Goal: Information Seeking & Learning: Learn about a topic

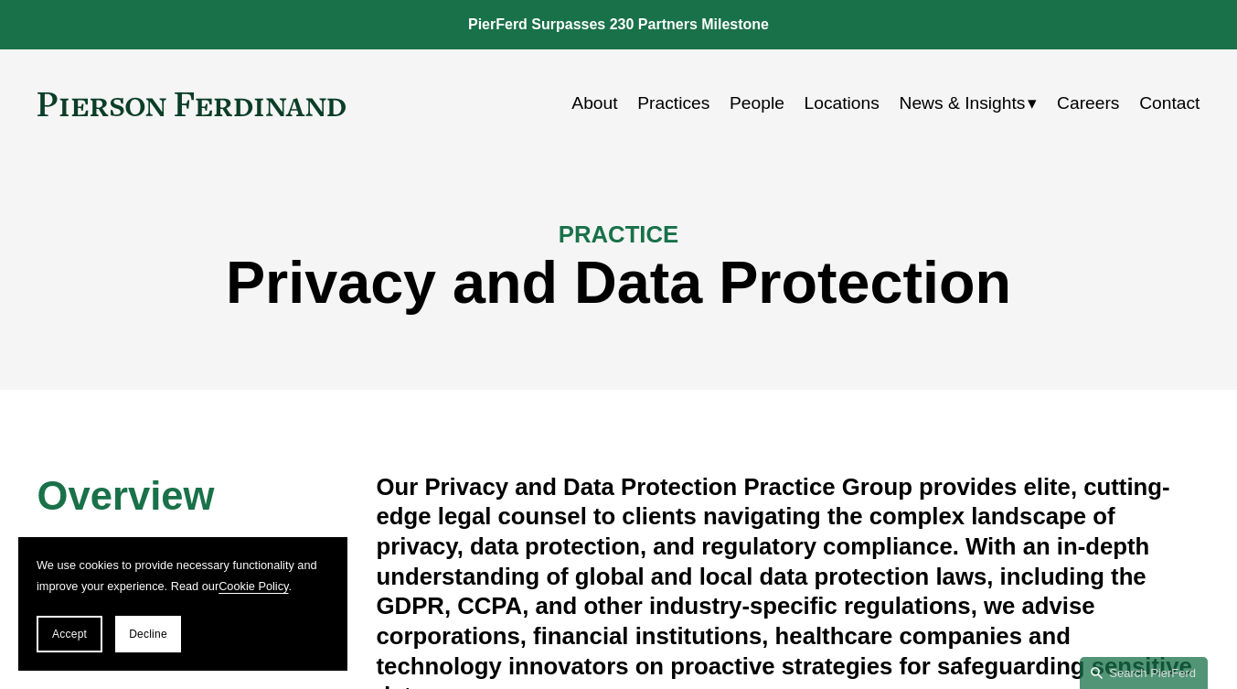
scroll to position [1463, 0]
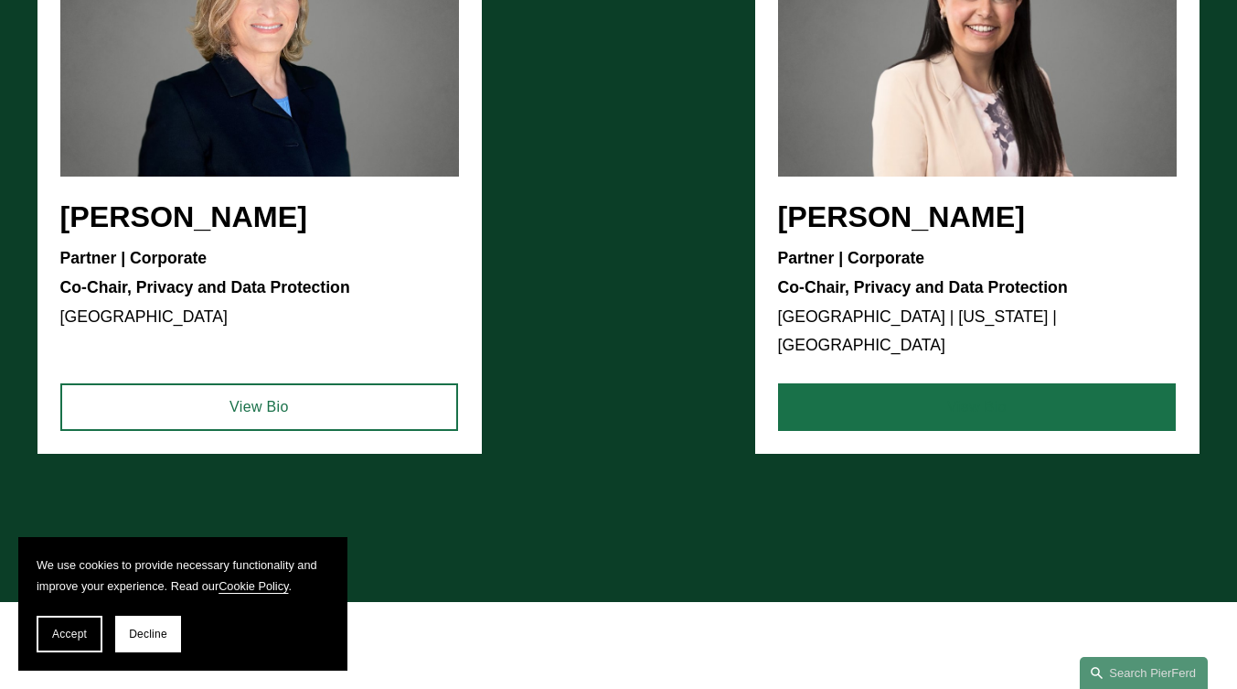
drag, startPoint x: 0, startPoint y: 0, endPoint x: 884, endPoint y: 392, distance: 967.5
click at [884, 392] on link "View Bio" at bounding box center [977, 407] width 399 height 48
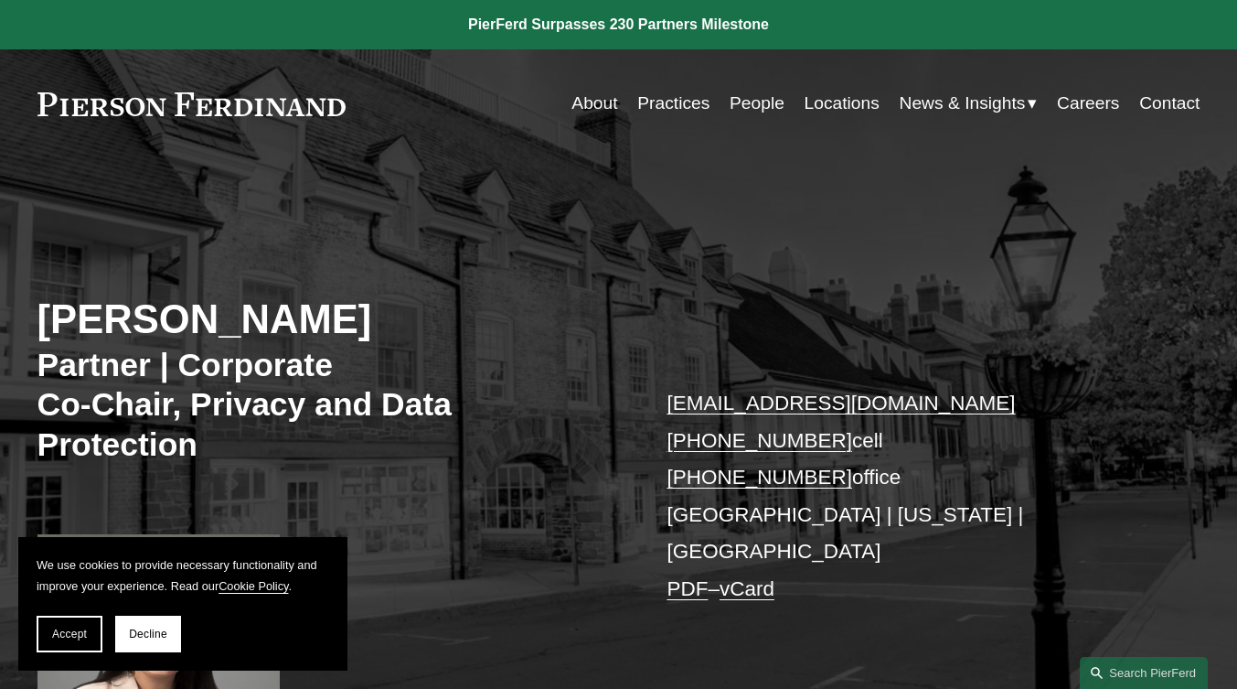
click at [585, 101] on link "About" at bounding box center [595, 103] width 46 height 35
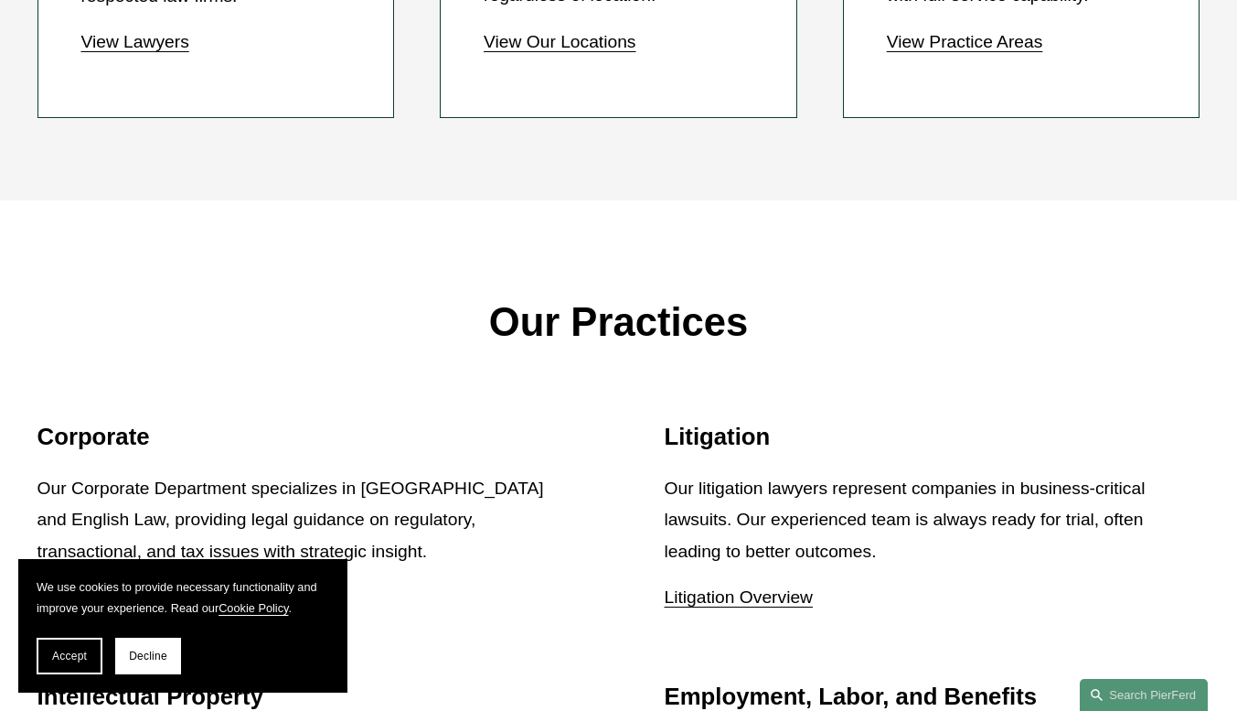
scroll to position [1921, 0]
